Goal: Check status: Check status

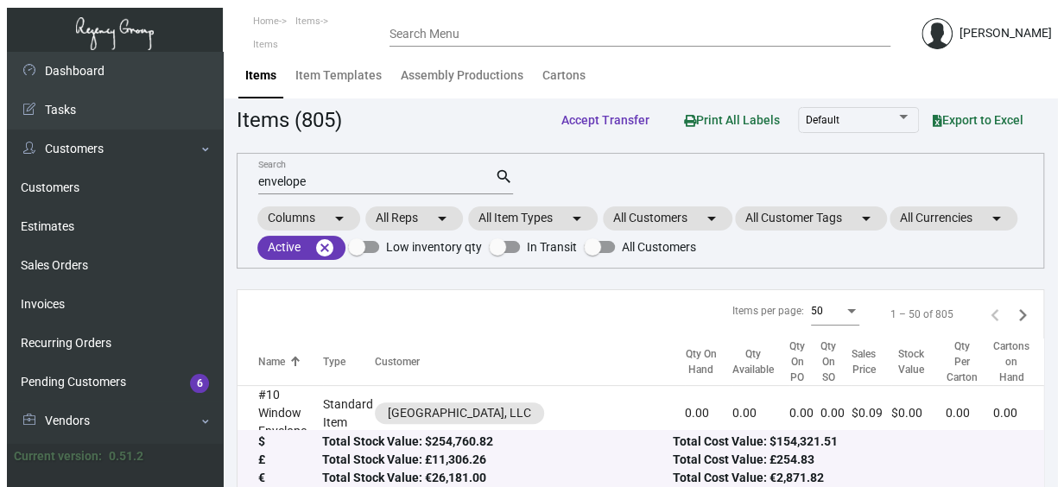
scroll to position [236, 0]
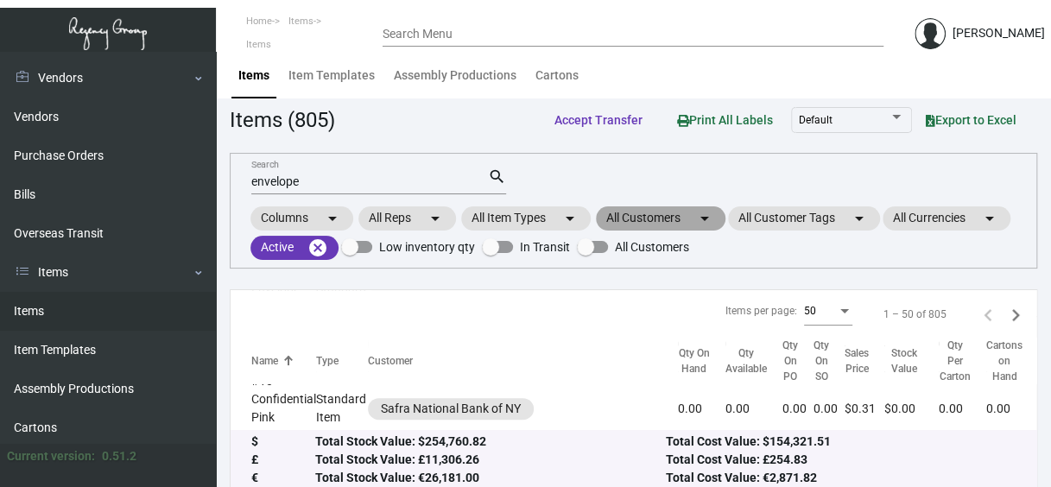
click at [665, 216] on mat-chip "All Customers arrow_drop_down" at bounding box center [661, 218] width 130 height 24
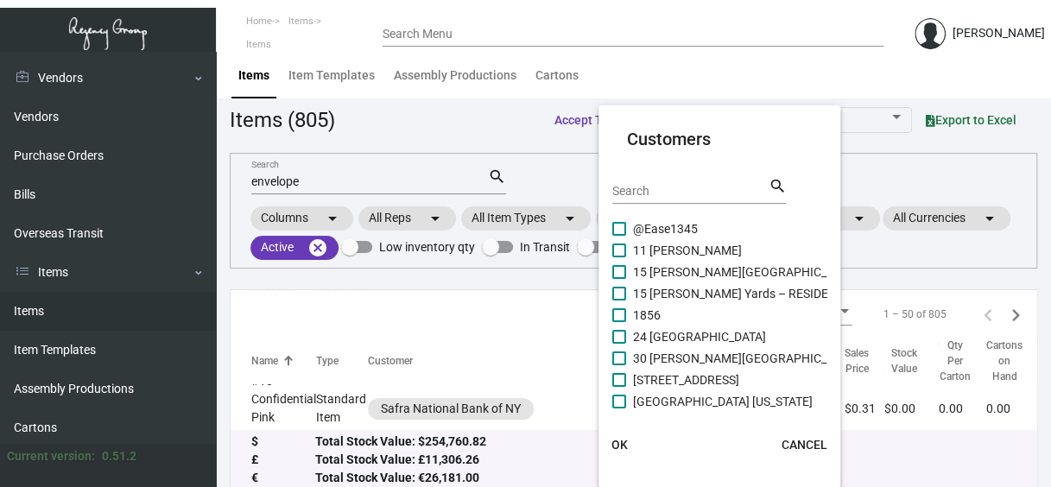
click at [688, 188] on input "Search" at bounding box center [689, 192] width 155 height 14
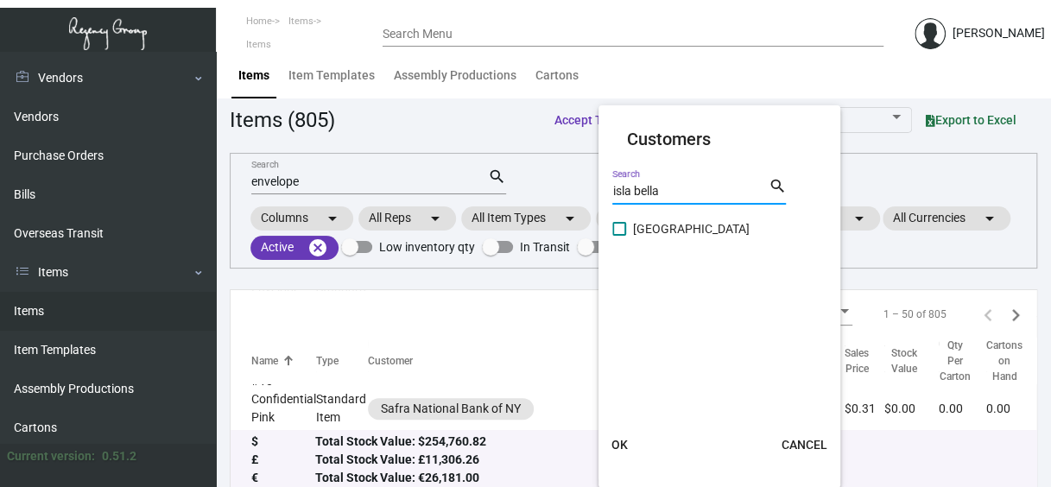
type input "isla bella"
click at [613, 223] on div at bounding box center [612, 223] width 1 height 9
click at [618, 229] on span at bounding box center [619, 229] width 14 height 14
click at [618, 236] on input "[GEOGRAPHIC_DATA]" at bounding box center [618, 236] width 1 height 1
checkbox input "true"
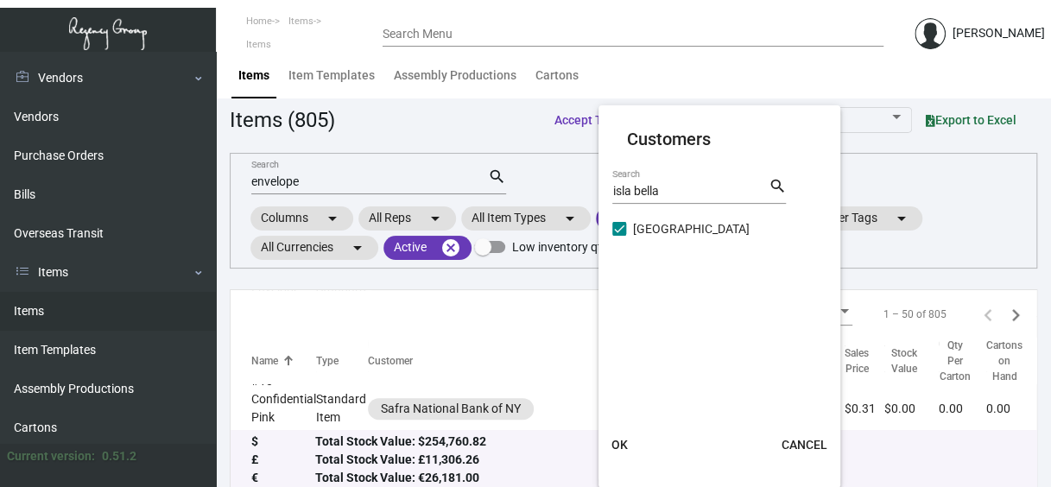
click at [625, 447] on span "OK" at bounding box center [620, 445] width 16 height 14
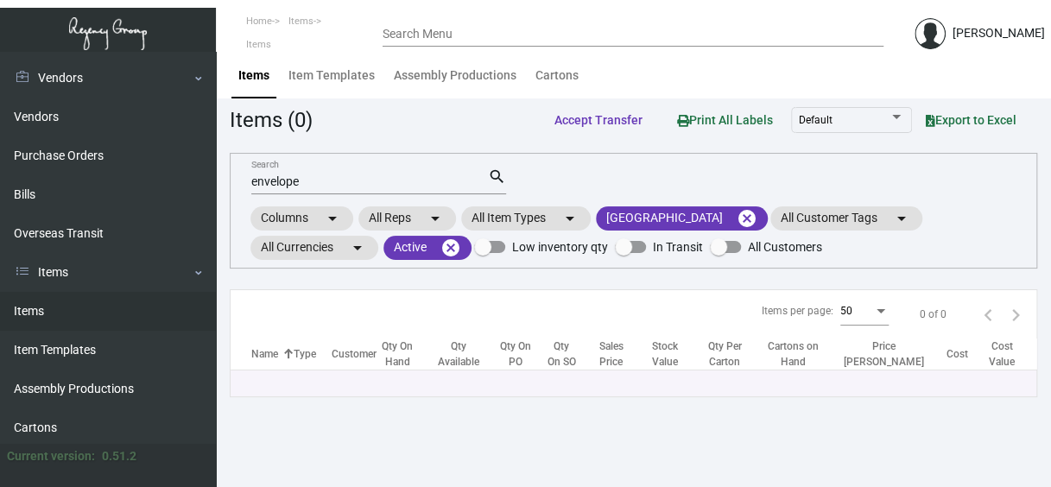
scroll to position [0, 0]
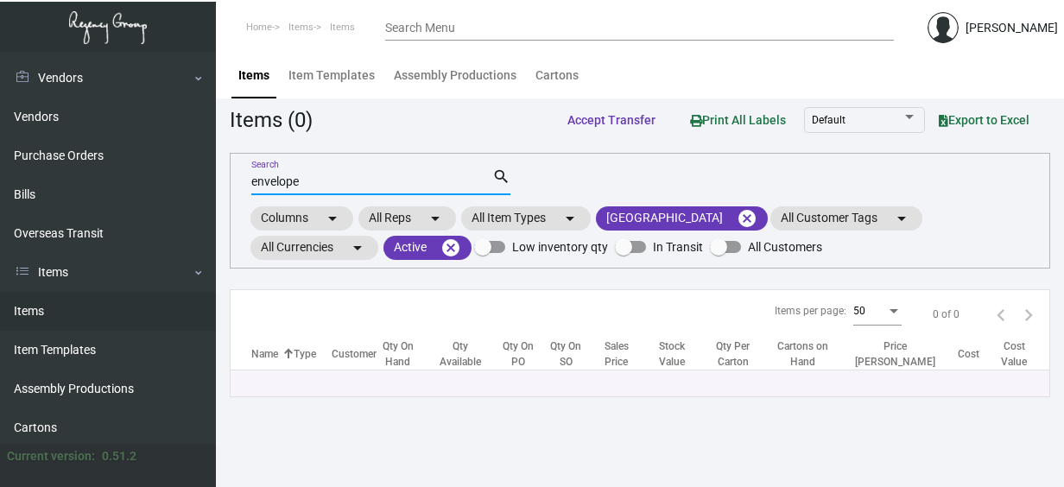
click at [346, 180] on input "envelope" at bounding box center [371, 182] width 241 height 14
type input "envelop"
click at [346, 180] on input "Search" at bounding box center [371, 182] width 241 height 14
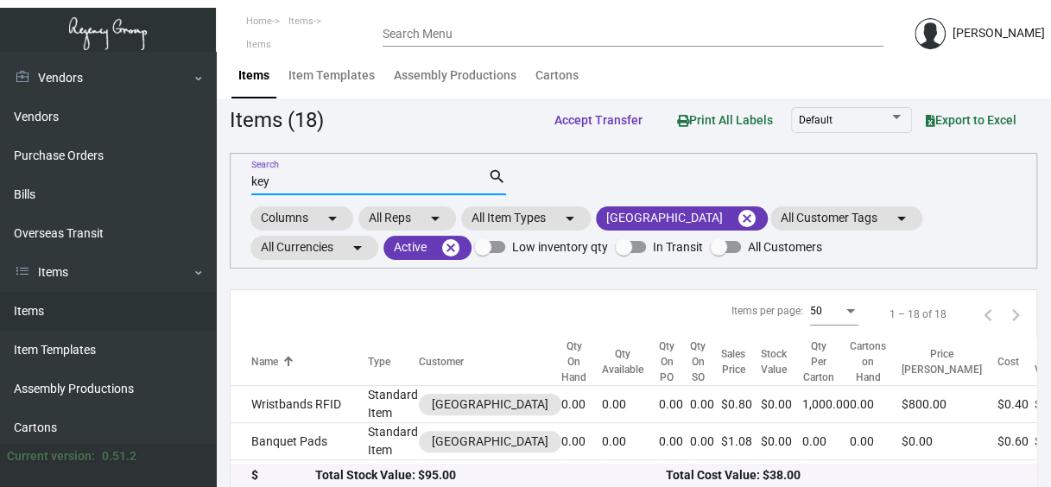
type input "key"
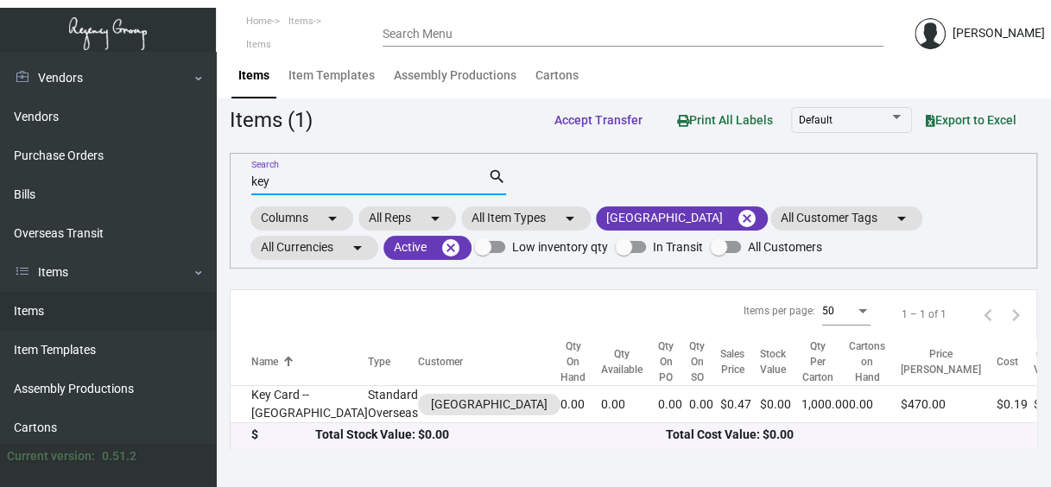
scroll to position [7, 0]
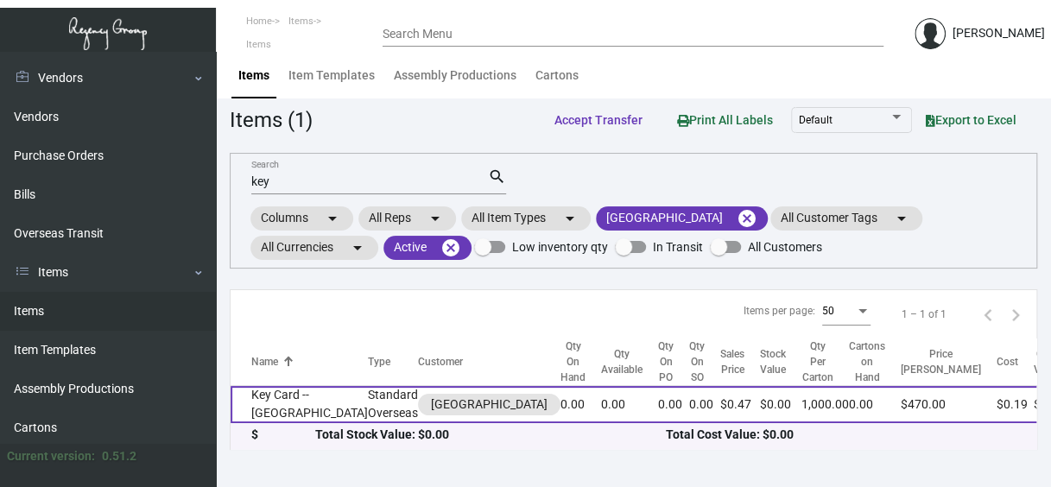
click at [275, 400] on td "Key Card -- [GEOGRAPHIC_DATA]" at bounding box center [299, 404] width 137 height 37
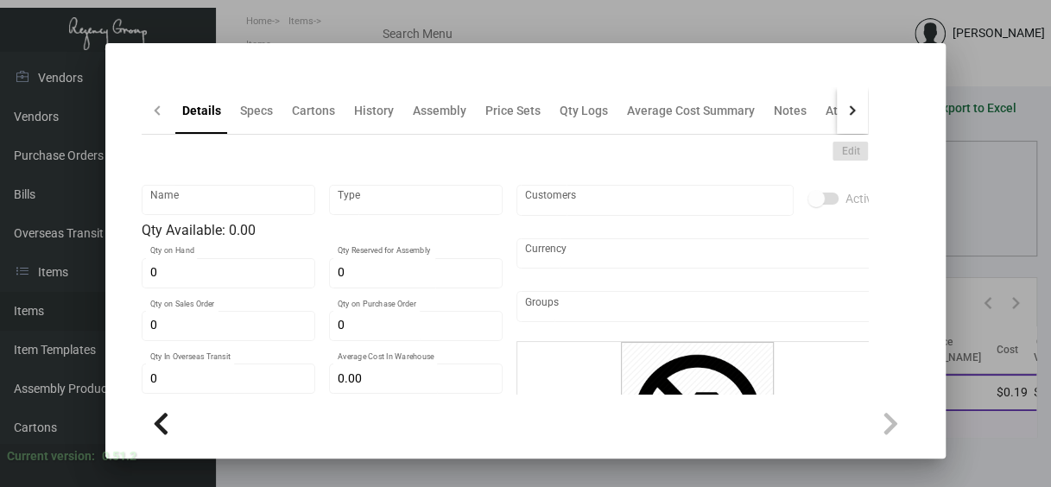
type input "Key Card -- [GEOGRAPHIC_DATA]"
type input "Standard Overseas"
type input "2,000"
type input "$ 0.00"
type input "Overseas"
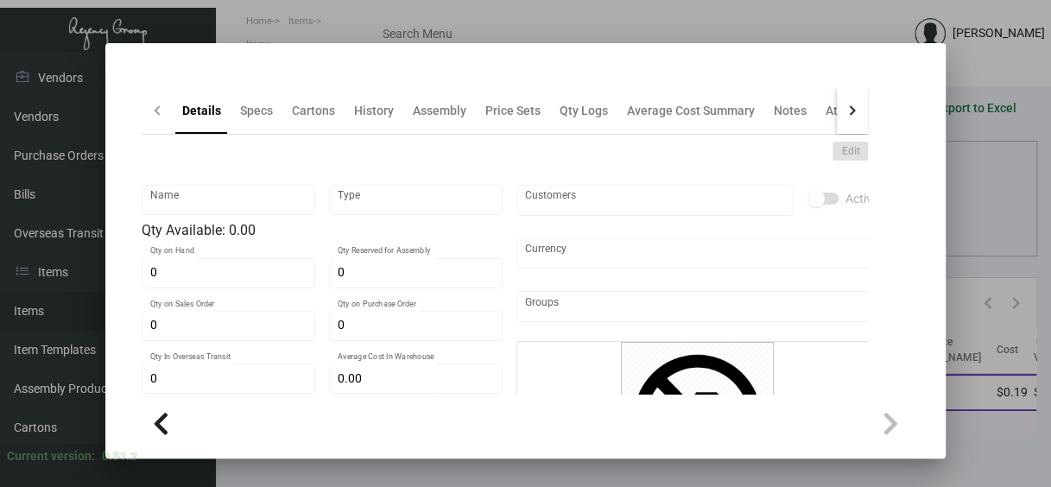
type input "1,000"
type input "$ 0.189"
type input "$ 0.47"
checkbox input "true"
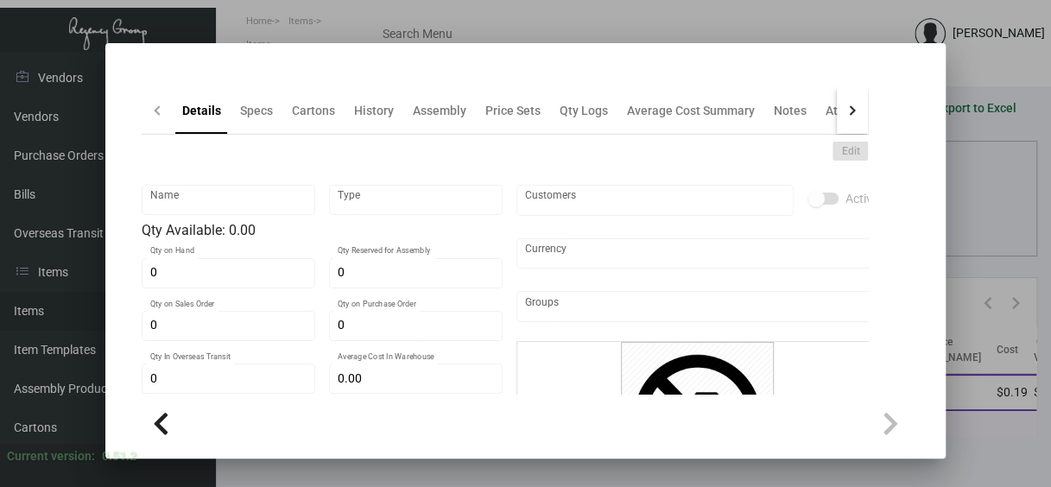
type input "United States Dollar $"
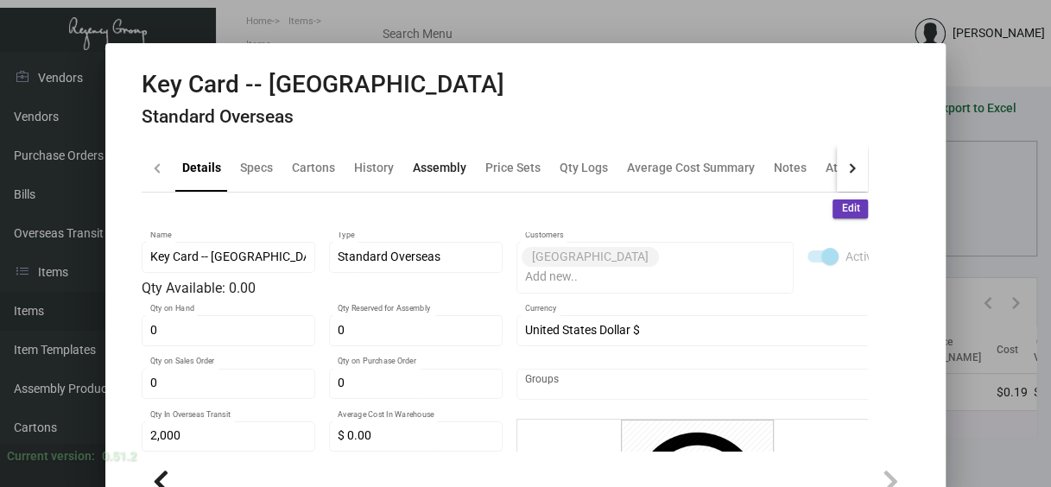
click at [419, 168] on div "Assembly" at bounding box center [440, 168] width 54 height 18
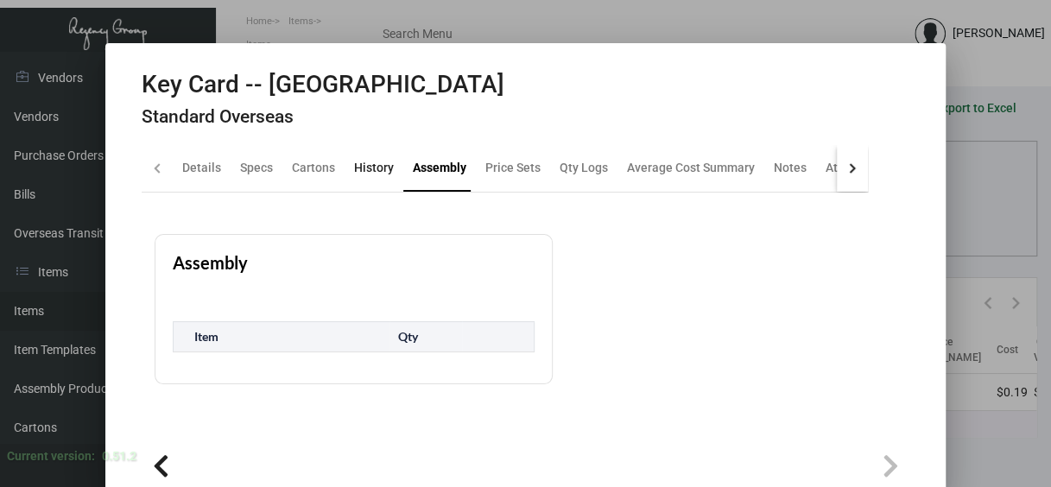
click at [365, 165] on div "History" at bounding box center [374, 168] width 40 height 18
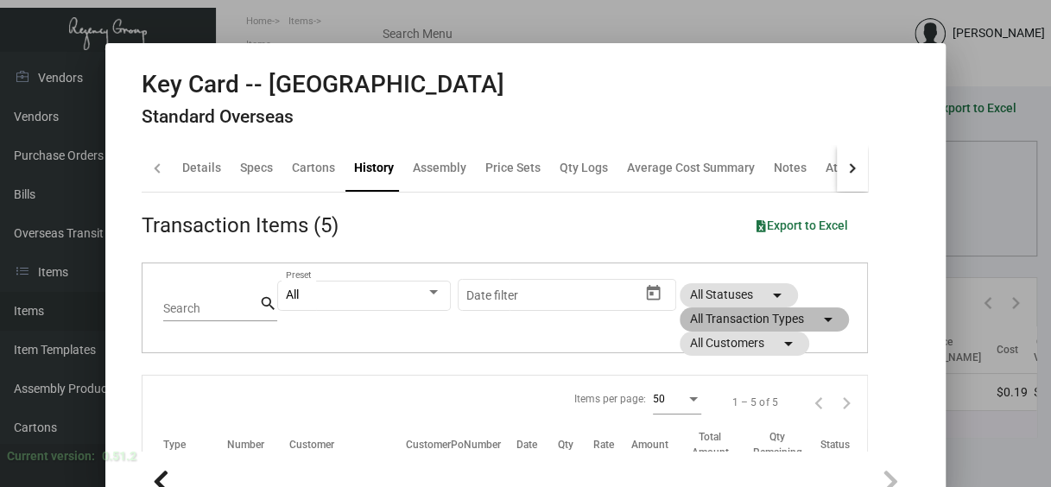
click at [716, 320] on mat-chip "All Transaction Types arrow_drop_down" at bounding box center [764, 320] width 169 height 24
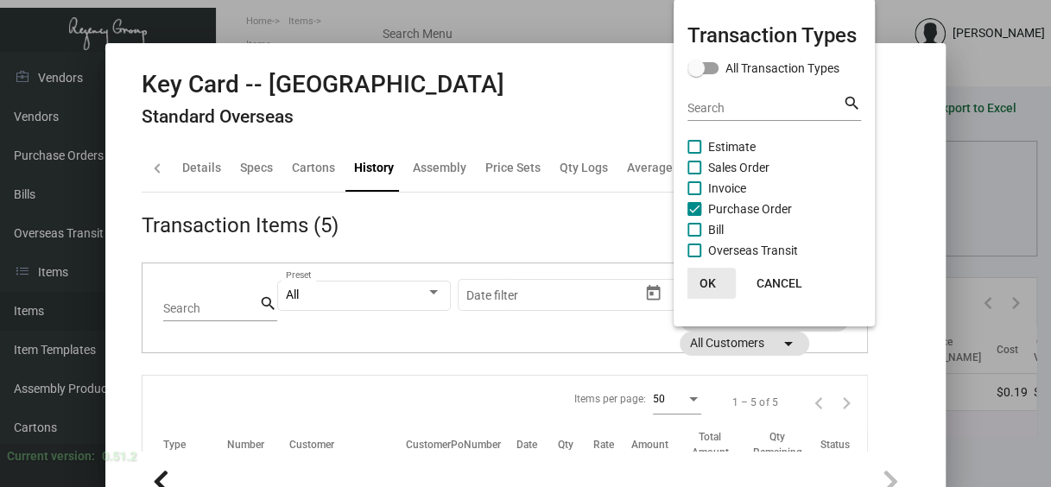
click at [710, 283] on span "OK" at bounding box center [708, 283] width 16 height 14
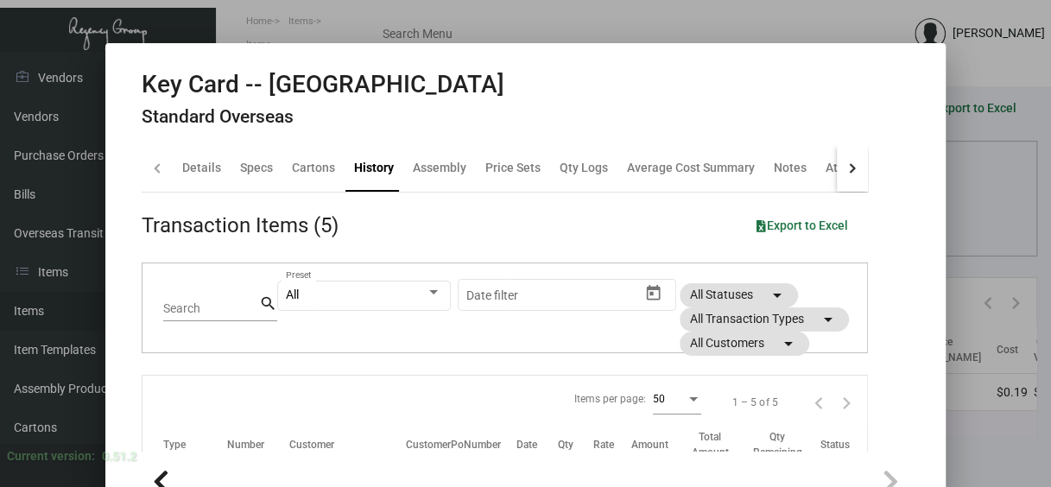
drag, startPoint x: 879, startPoint y: 255, endPoint x: 907, endPoint y: 271, distance: 32.1
click at [907, 271] on ng-component "Key Card -- Isla Bella Standard Overseas Details Specs Cartons History Assembly…" at bounding box center [526, 290] width 769 height 440
drag, startPoint x: 890, startPoint y: 261, endPoint x: 913, endPoint y: 398, distance: 139.3
click at [910, 398] on ng-component "Key Card -- Isla Bella Standard Overseas Details Specs Cartons History Assembly…" at bounding box center [526, 290] width 769 height 440
drag, startPoint x: 889, startPoint y: 304, endPoint x: 921, endPoint y: 409, distance: 109.3
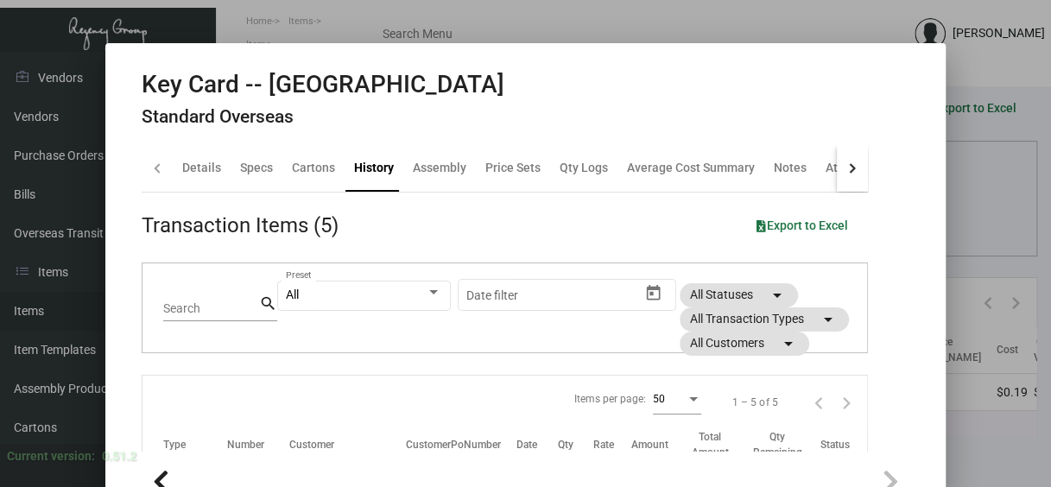
click at [921, 409] on mat-dialog-container "Key Card -- Isla Bella Standard Overseas Details Specs Cartons History Assembly…" at bounding box center [525, 267] width 841 height 448
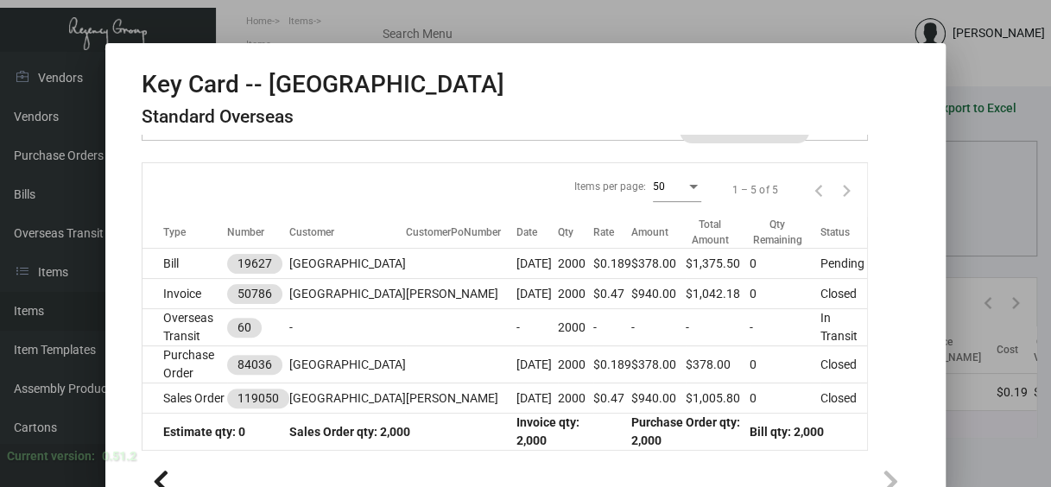
scroll to position [252, 0]
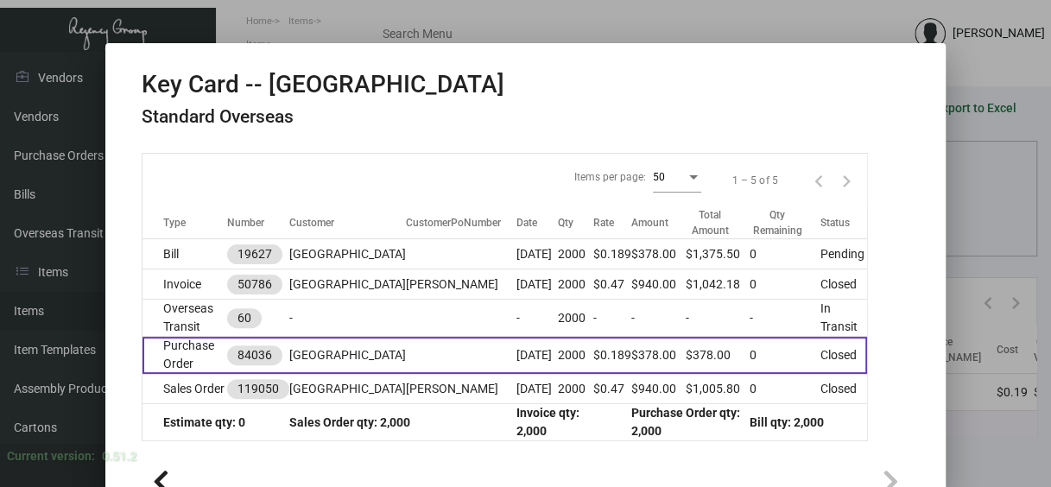
click at [178, 354] on td "Purchase Order" at bounding box center [185, 355] width 85 height 37
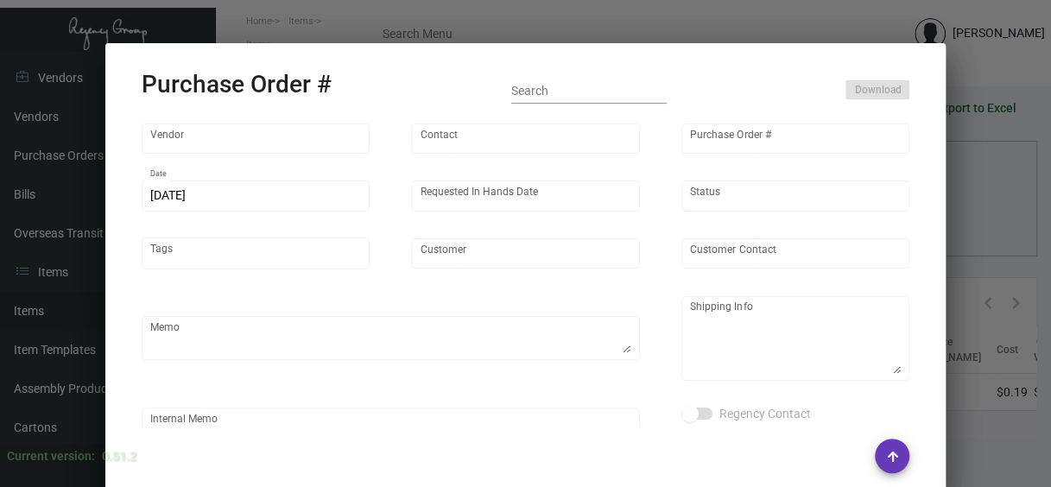
type input "Nexqo"
type input "[PERSON_NAME]"
type input "84036"
type input "[DATE]"
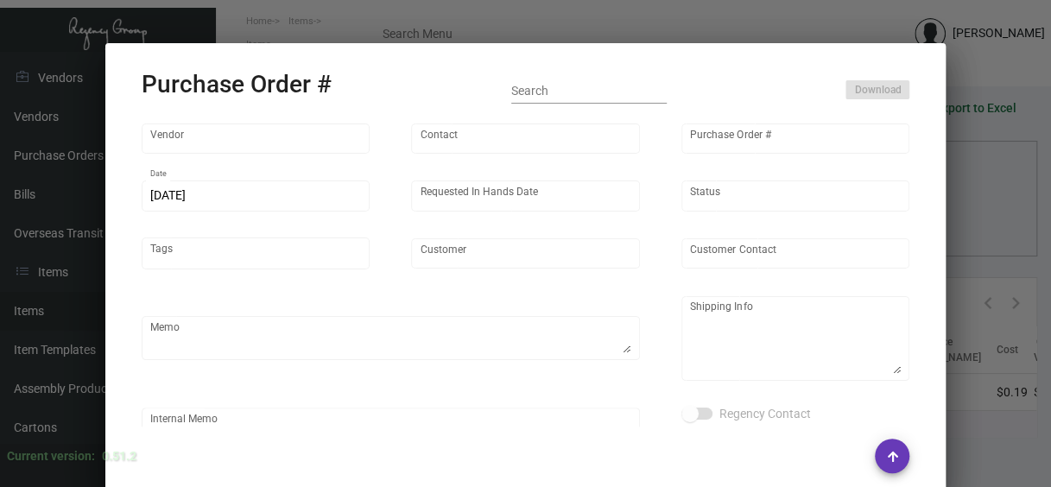
type input "[GEOGRAPHIC_DATA]"
type textarea "Regency Group NJ [PERSON_NAME] [STREET_ADDRESS]"
checkbox input "true"
type input "$ 0.00"
type input "United States Dollar $"
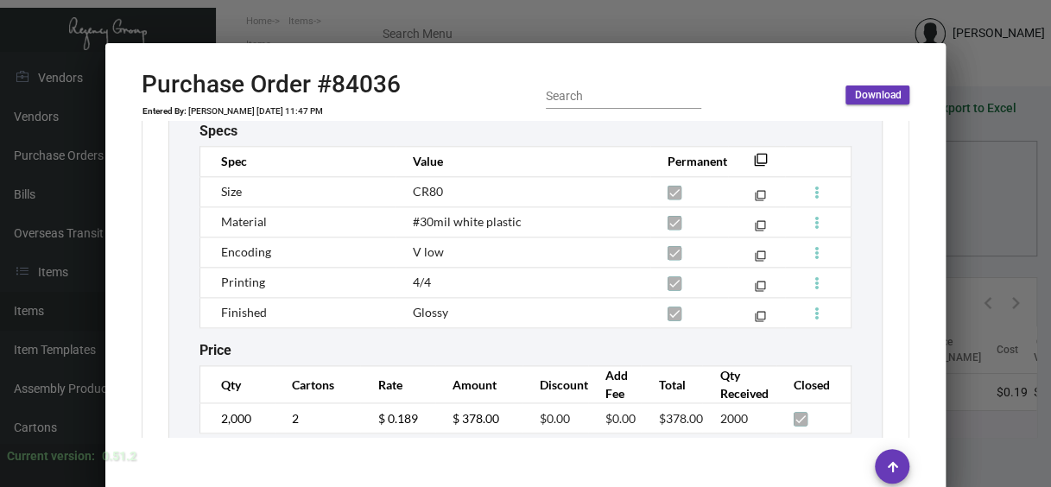
scroll to position [1018, 0]
